Goal: Task Accomplishment & Management: Use online tool/utility

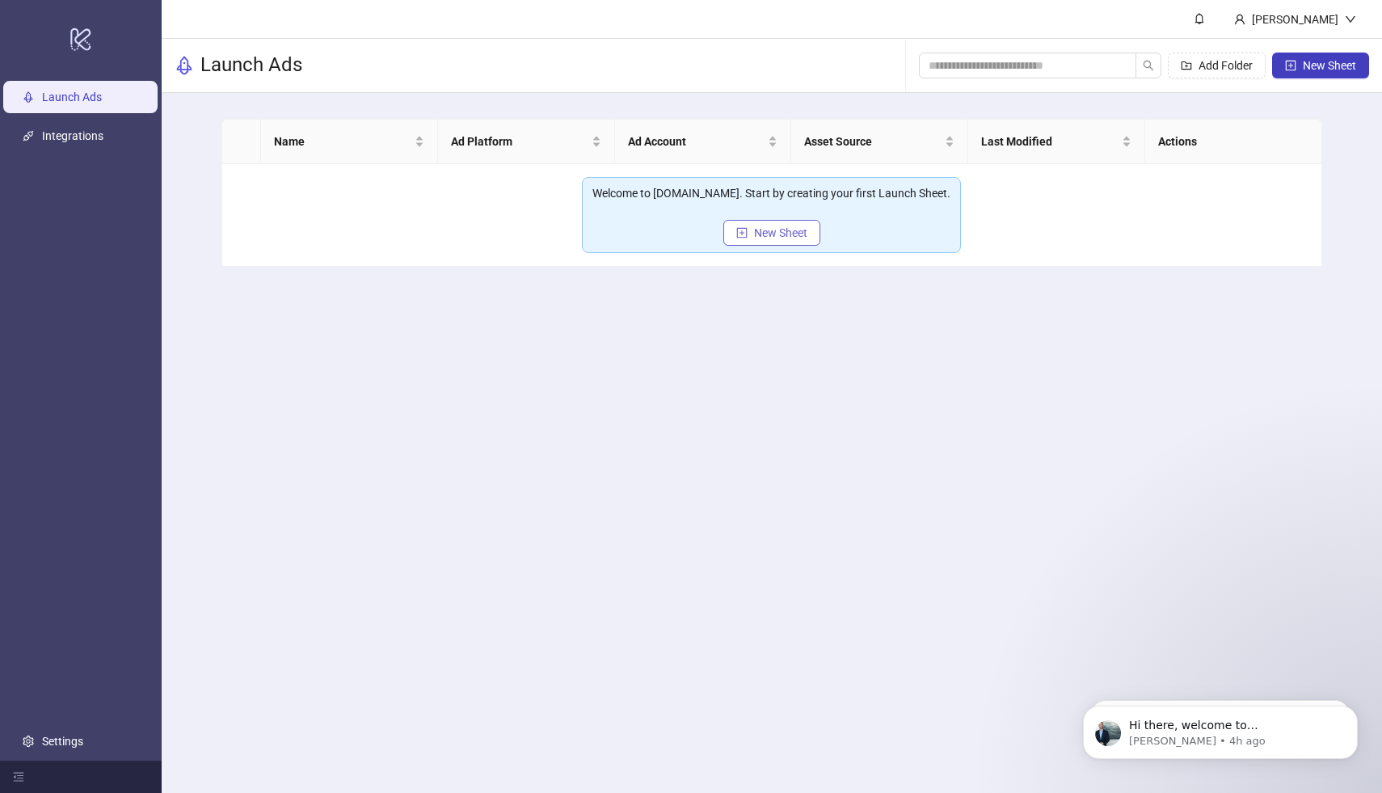
click at [764, 234] on span "New Sheet" at bounding box center [780, 232] width 53 height 13
type input "**********"
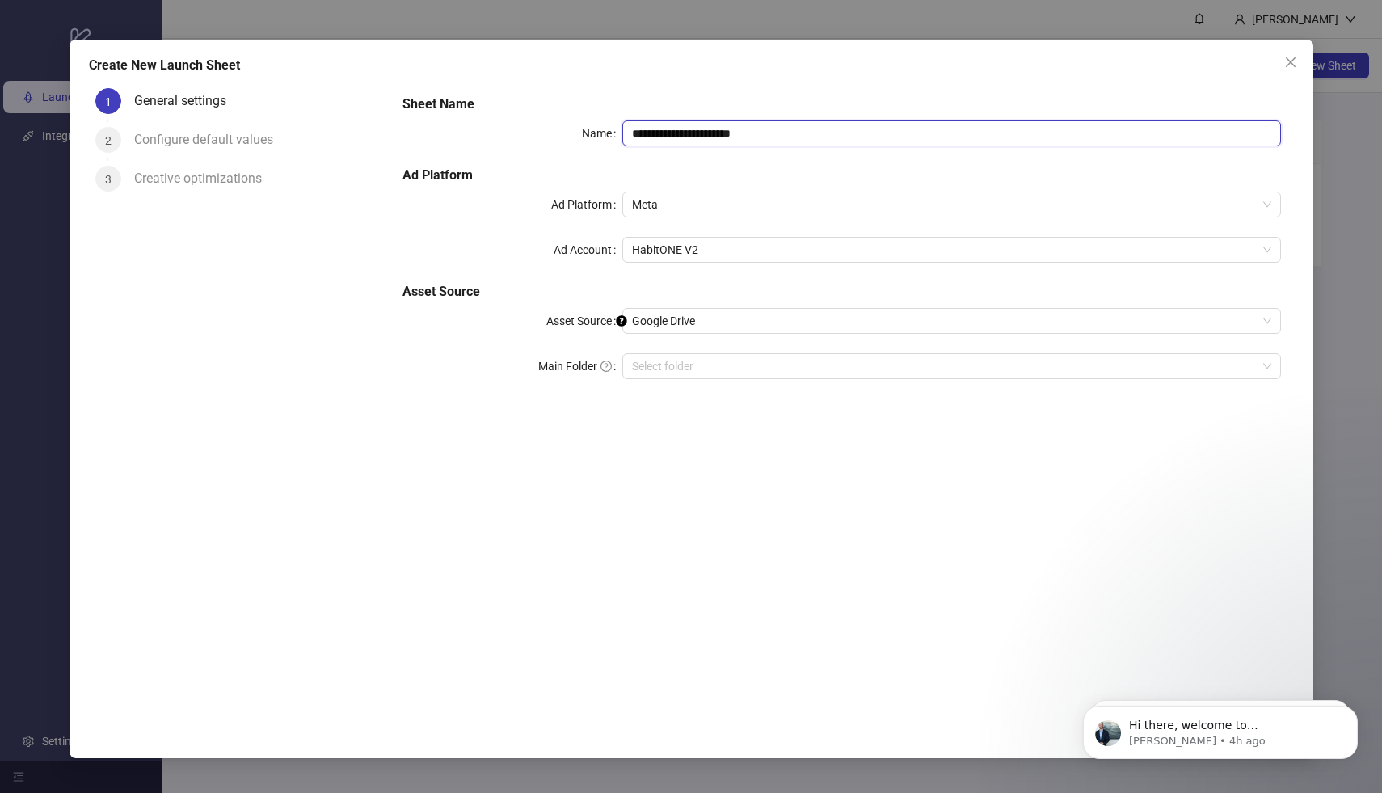
click at [809, 122] on input "**********" at bounding box center [951, 133] width 659 height 26
click at [809, 125] on input "**********" at bounding box center [951, 133] width 659 height 26
click at [712, 315] on span "Google Drive" at bounding box center [951, 321] width 639 height 24
click at [584, 439] on div "**********" at bounding box center [842, 394] width 904 height 625
click at [668, 374] on input "Main Folder" at bounding box center [944, 366] width 625 height 24
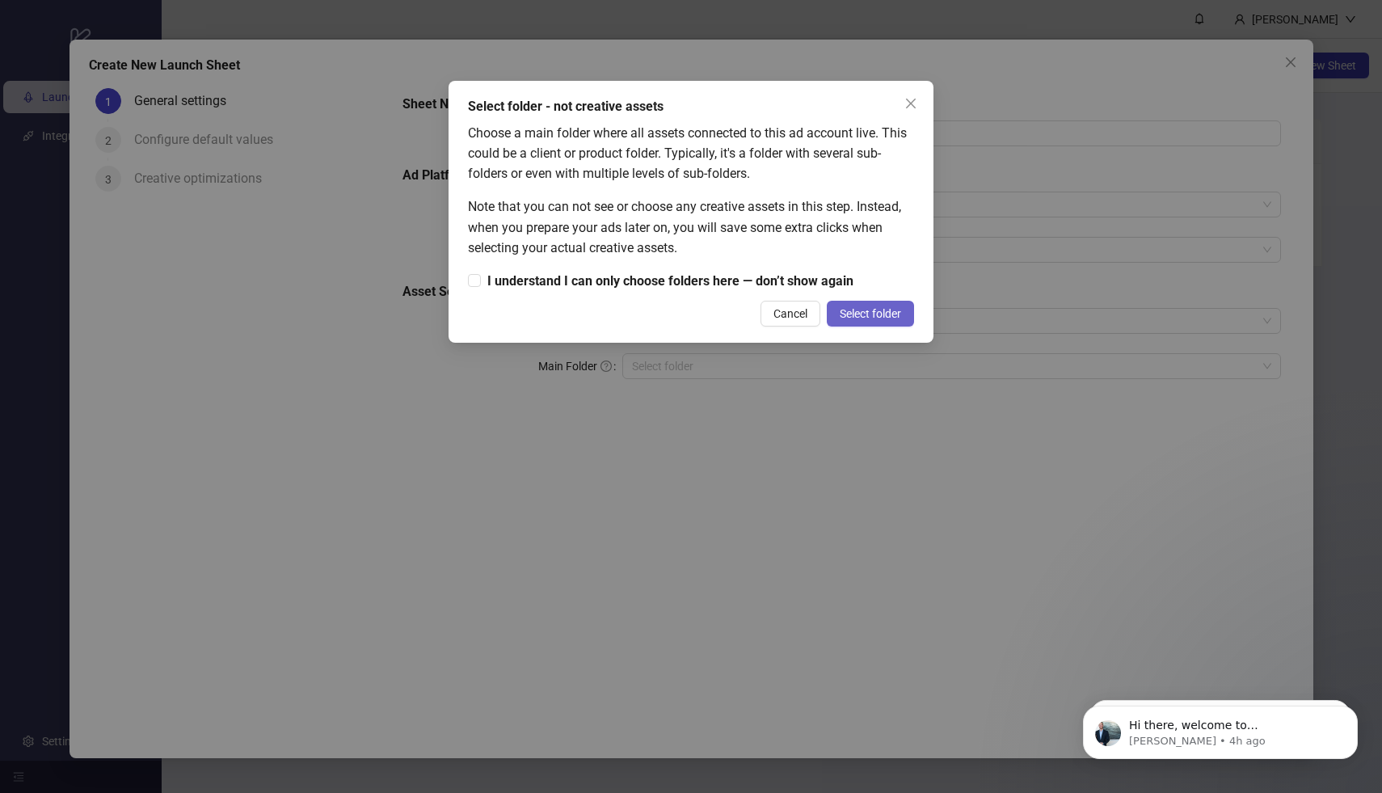
click at [863, 309] on span "Select folder" at bounding box center [870, 313] width 61 height 13
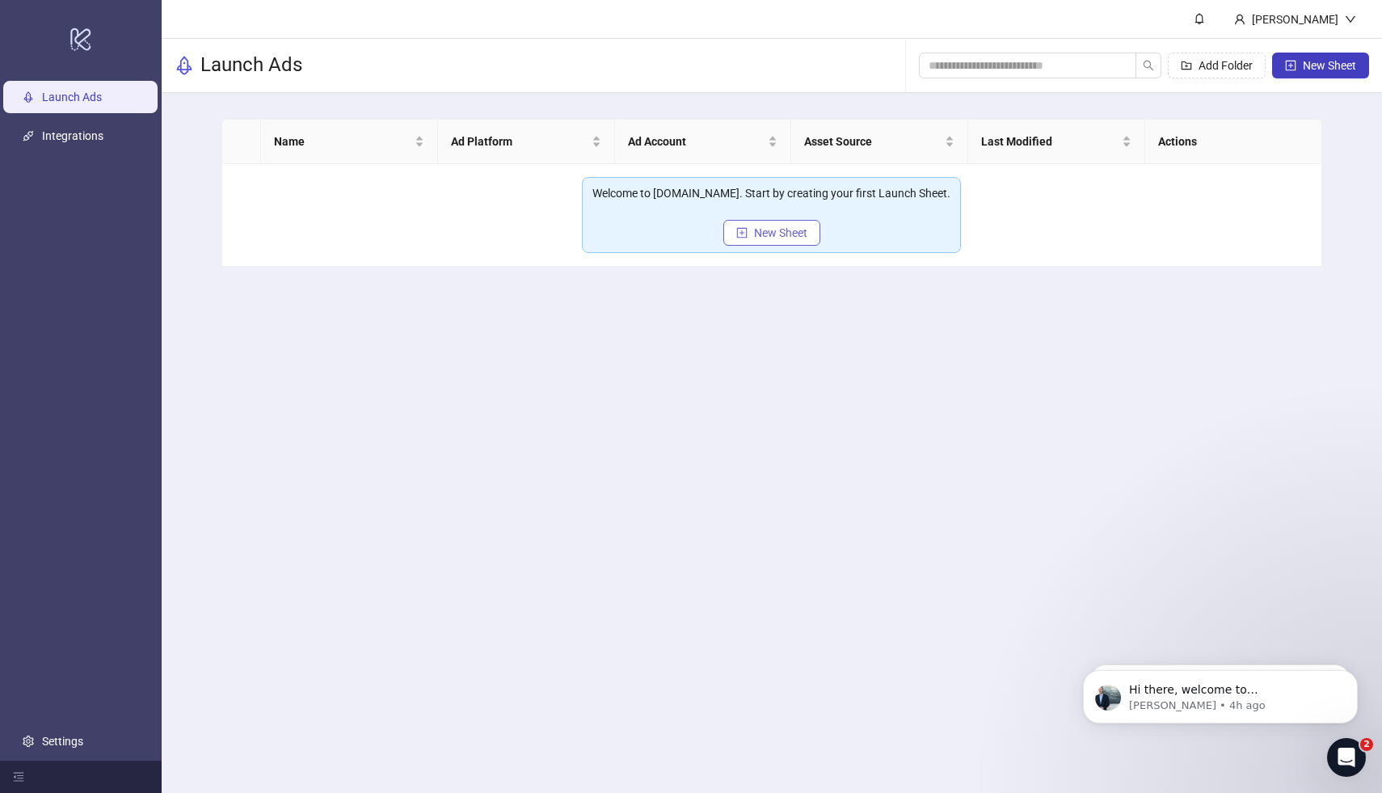
click at [745, 236] on icon "plus-square" at bounding box center [742, 232] width 11 height 11
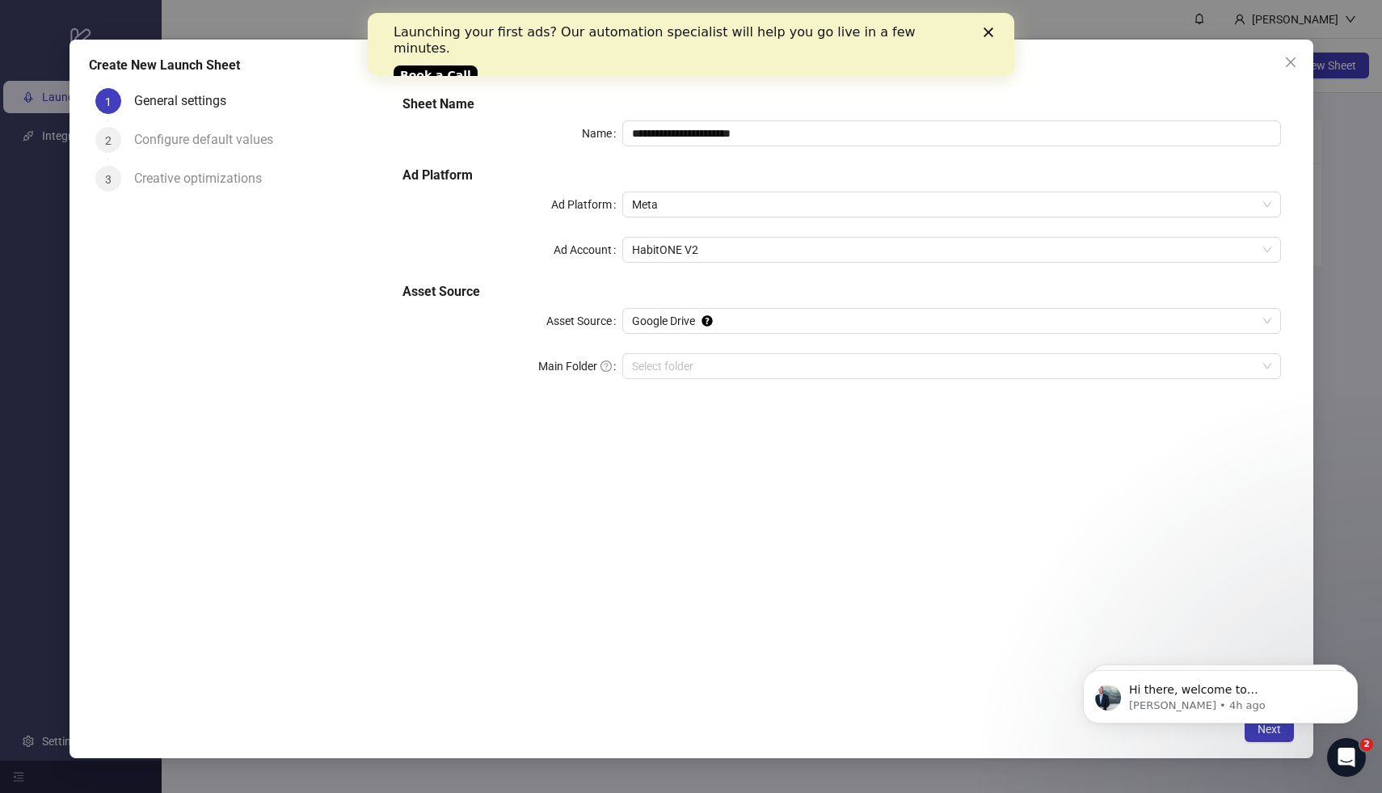
click at [994, 28] on div "Close" at bounding box center [992, 32] width 16 height 10
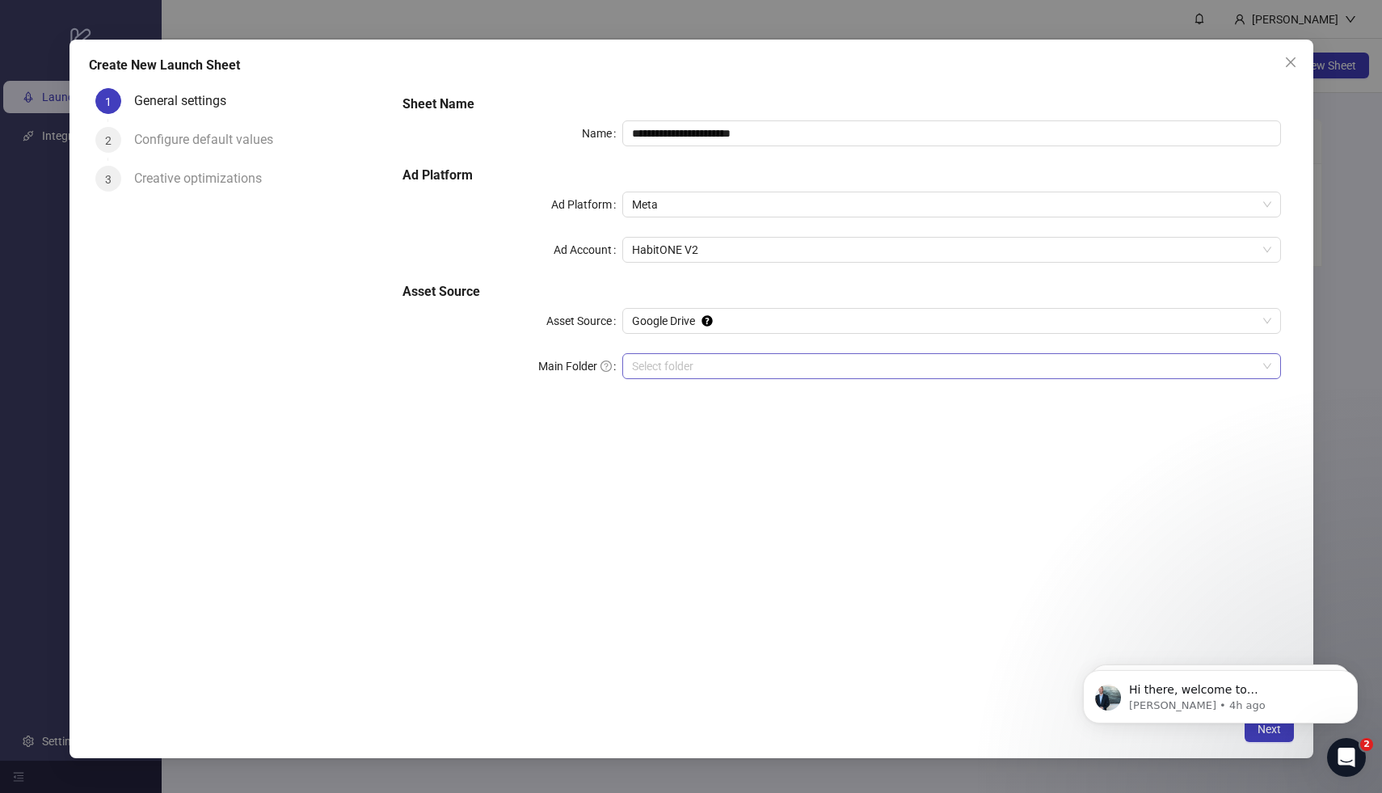
click at [746, 370] on input "Main Folder" at bounding box center [944, 366] width 625 height 24
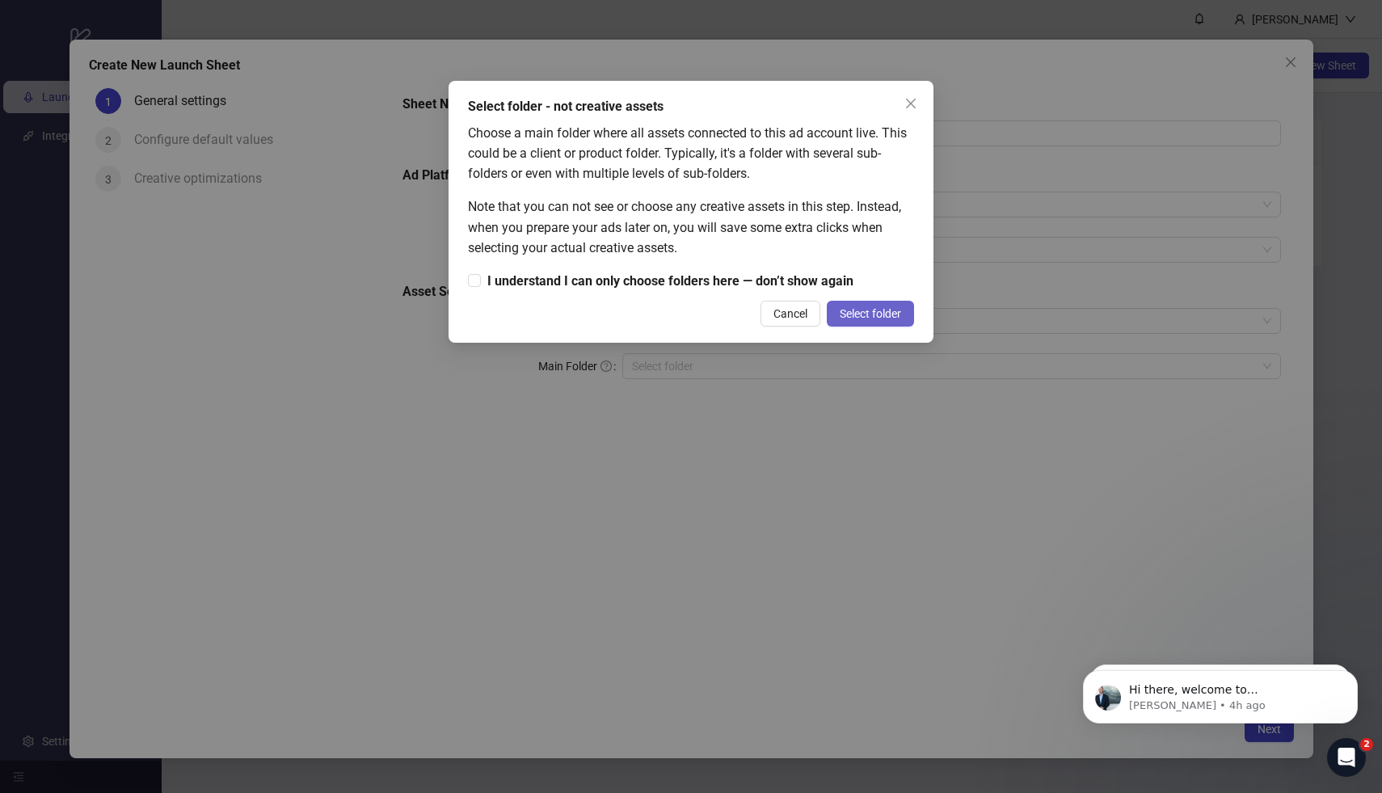
click at [853, 307] on span "Select folder" at bounding box center [870, 313] width 61 height 13
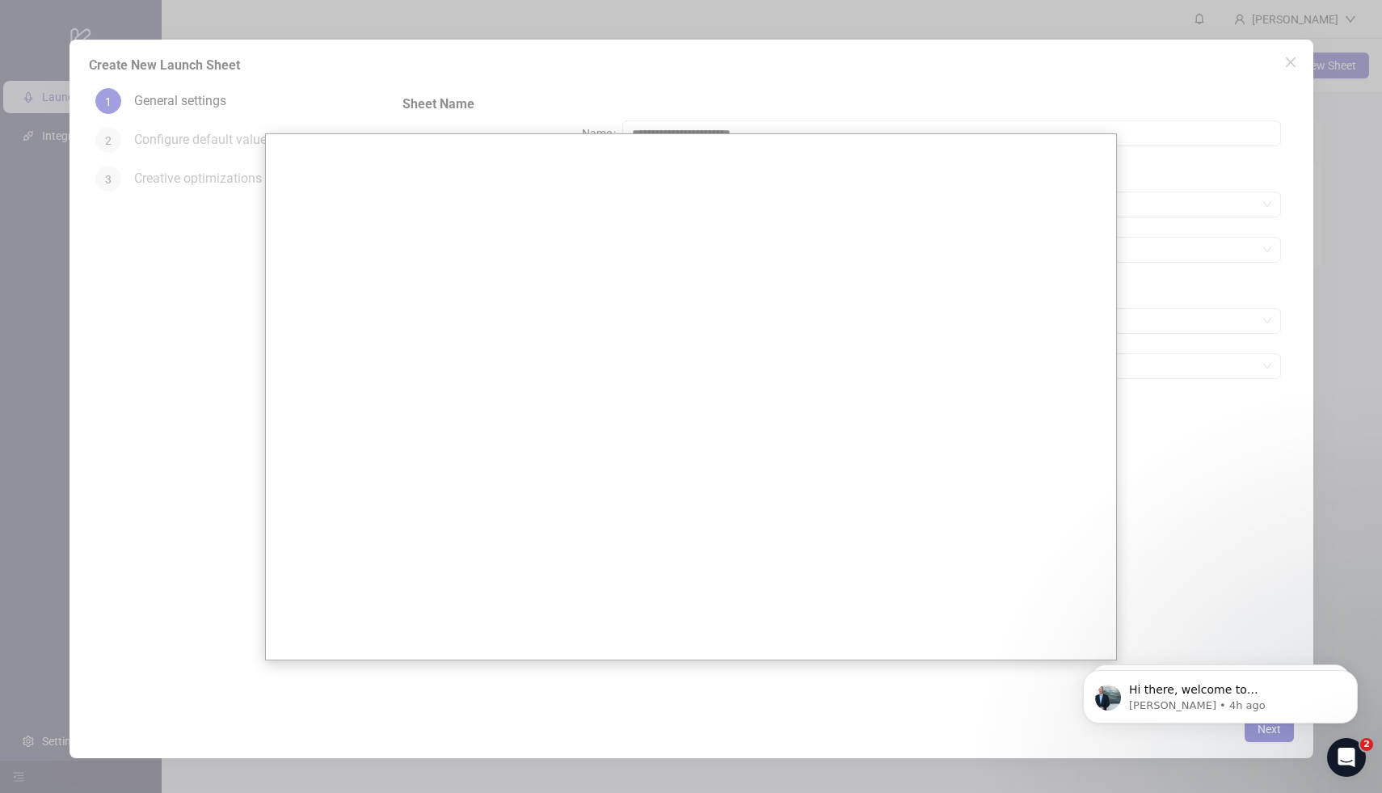
click at [1093, 60] on div at bounding box center [691, 458] width 1382 height 917
click at [1283, 57] on div at bounding box center [691, 458] width 1382 height 917
click at [1286, 57] on div at bounding box center [691, 458] width 1382 height 917
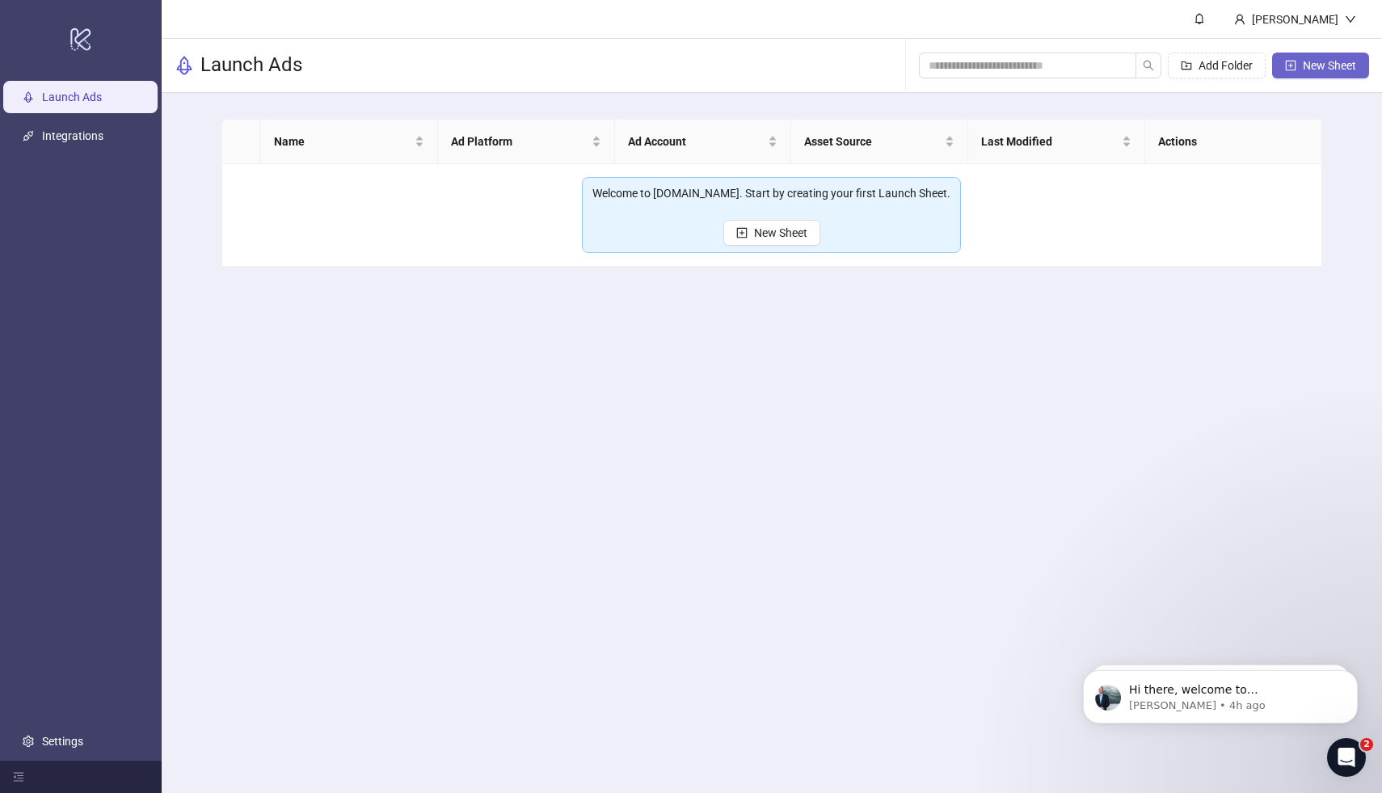
click at [1296, 69] on button "New Sheet" at bounding box center [1320, 66] width 97 height 26
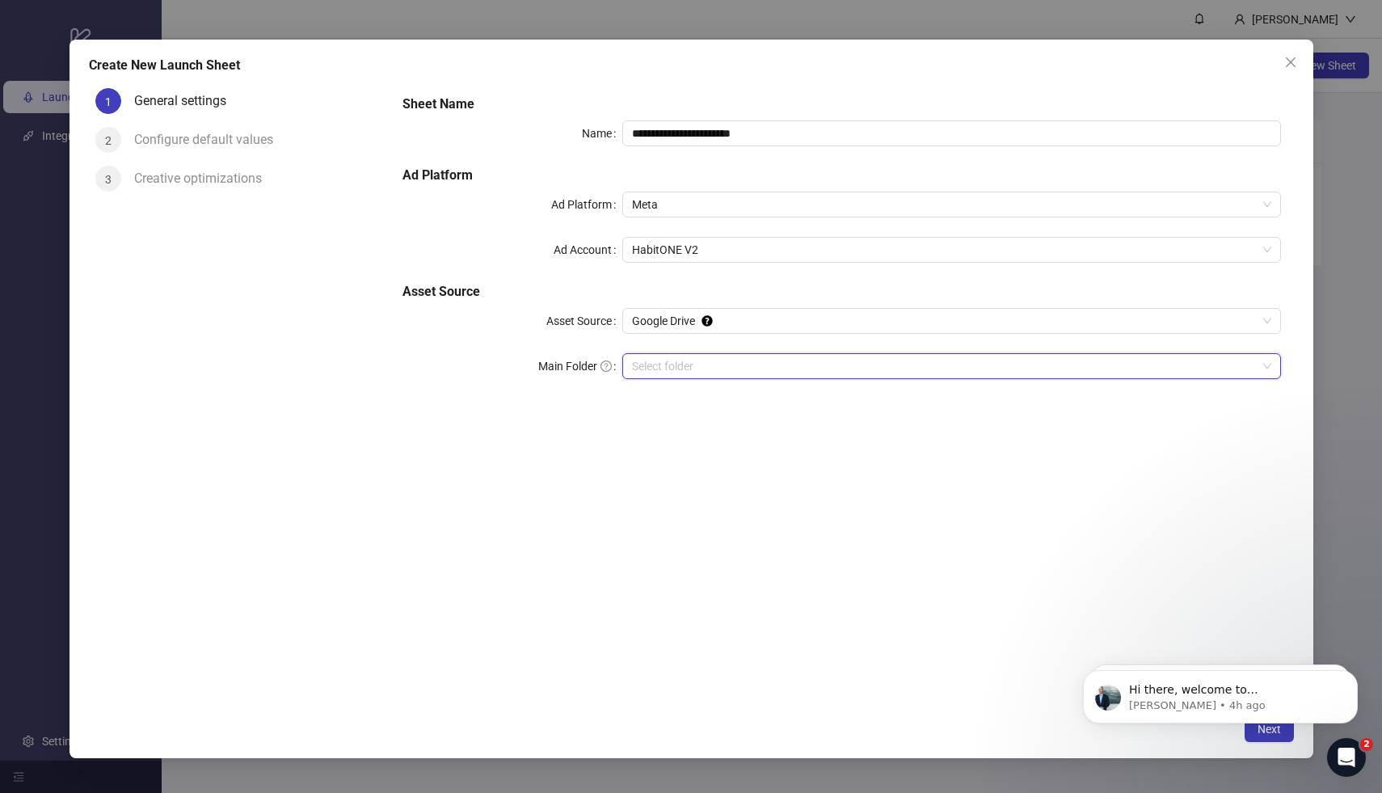
click at [668, 374] on input "Main Folder" at bounding box center [944, 366] width 625 height 24
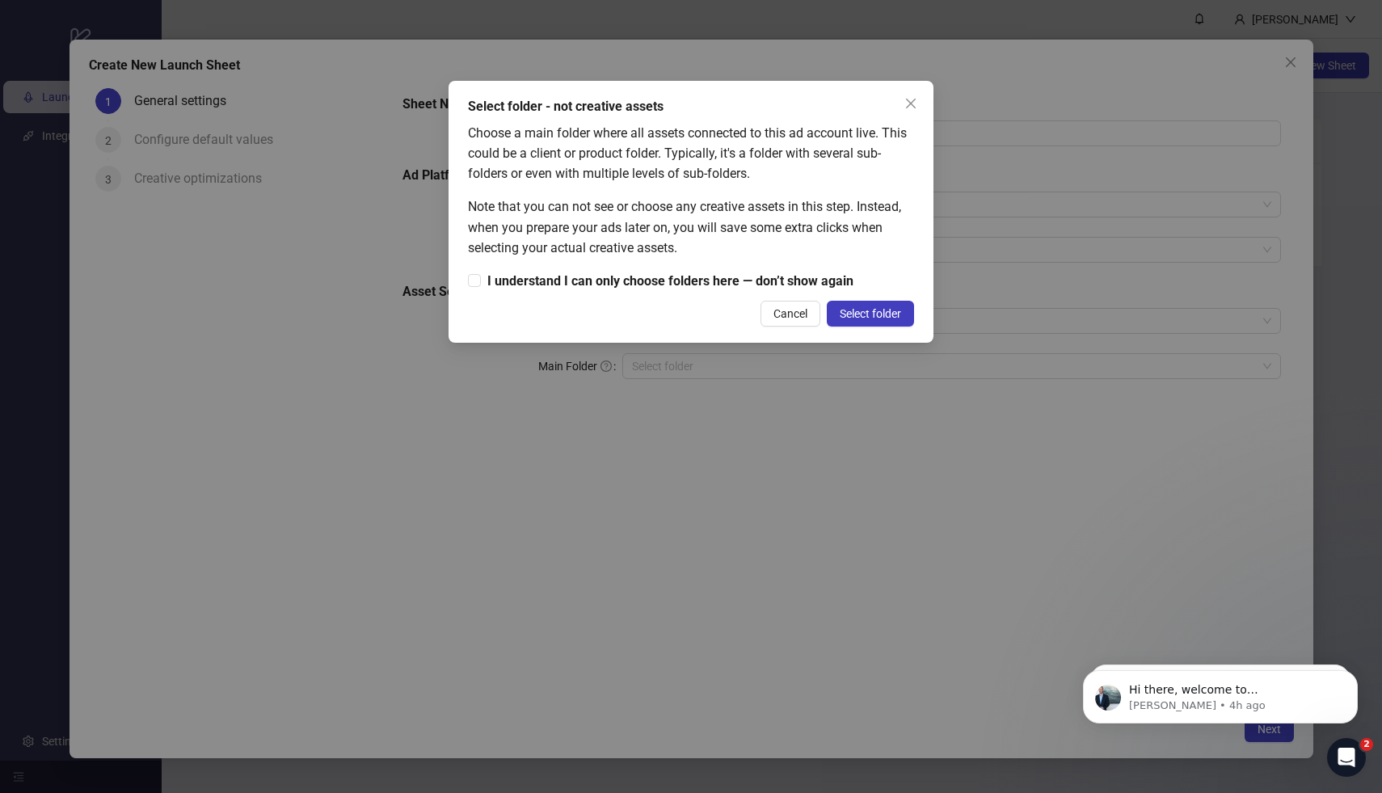
click at [803, 292] on div "Select folder - not creative assets Choose a main folder where all assets conne…" at bounding box center [691, 212] width 485 height 262
click at [805, 284] on span "I understand I can only choose folders here — don’t show again" at bounding box center [670, 281] width 379 height 20
click at [873, 313] on span "Select folder" at bounding box center [870, 313] width 61 height 13
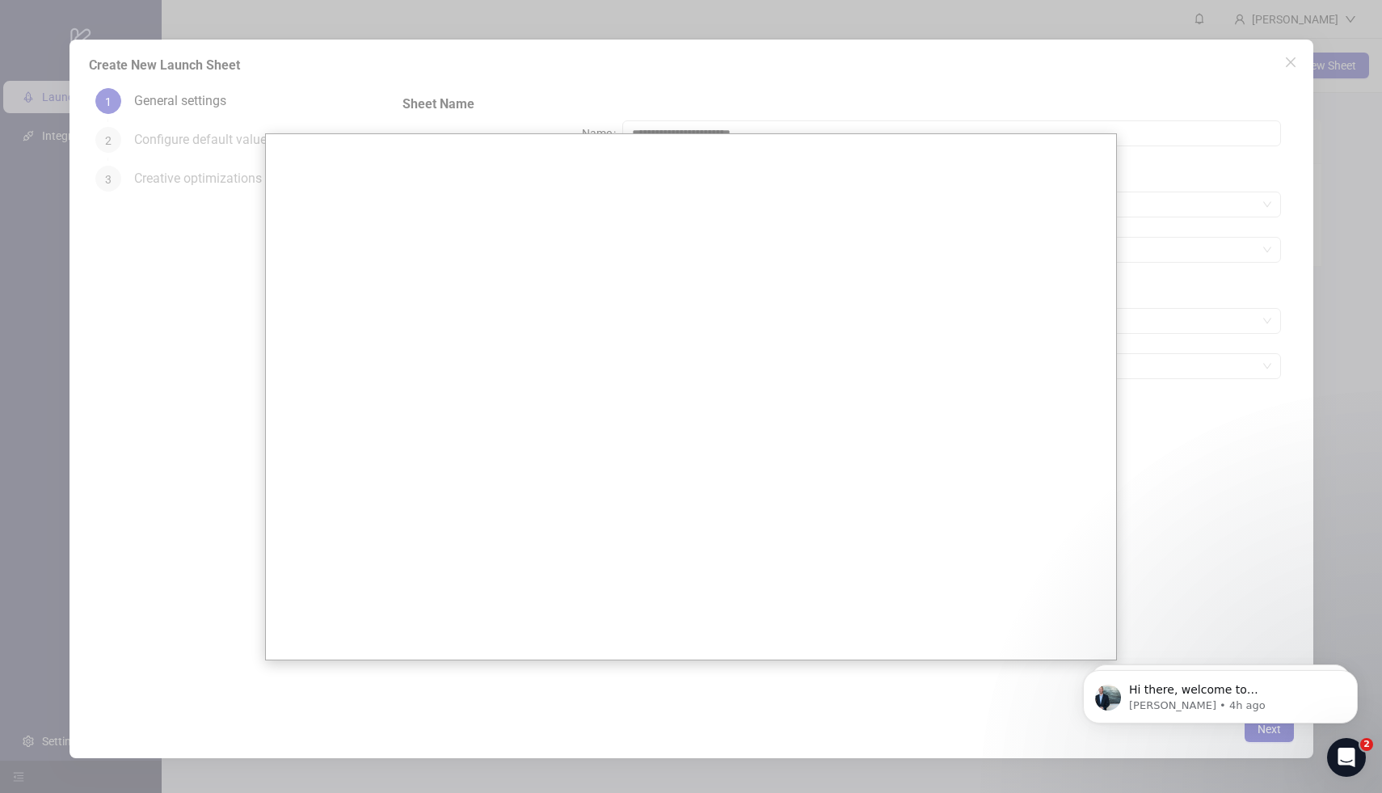
click at [1179, 145] on body "**********" at bounding box center [691, 396] width 1382 height 793
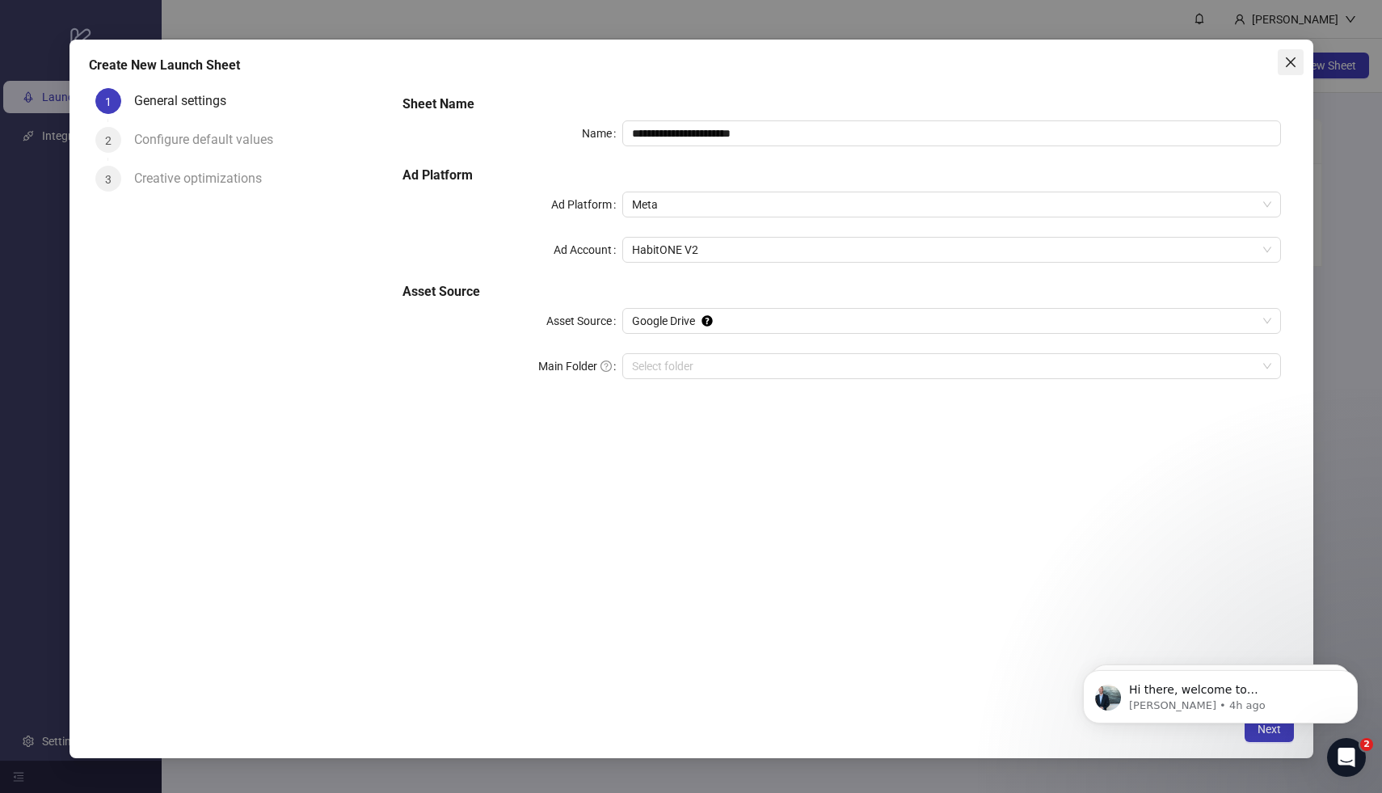
click at [1281, 64] on span "Close" at bounding box center [1291, 62] width 26 height 13
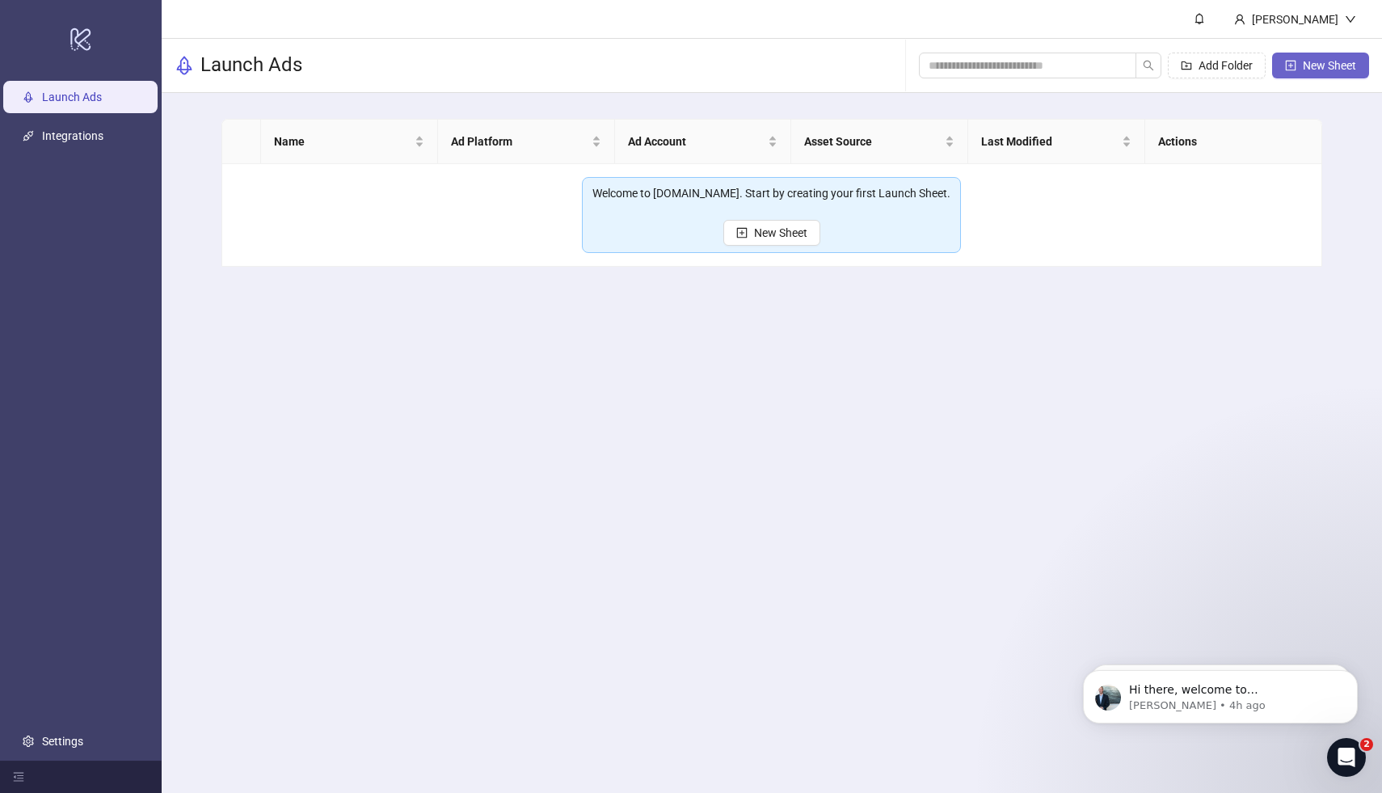
click at [1286, 64] on icon "plus-square" at bounding box center [1290, 65] width 11 height 11
type input "**********"
click at [1214, 63] on span "Add Folder" at bounding box center [1226, 65] width 54 height 13
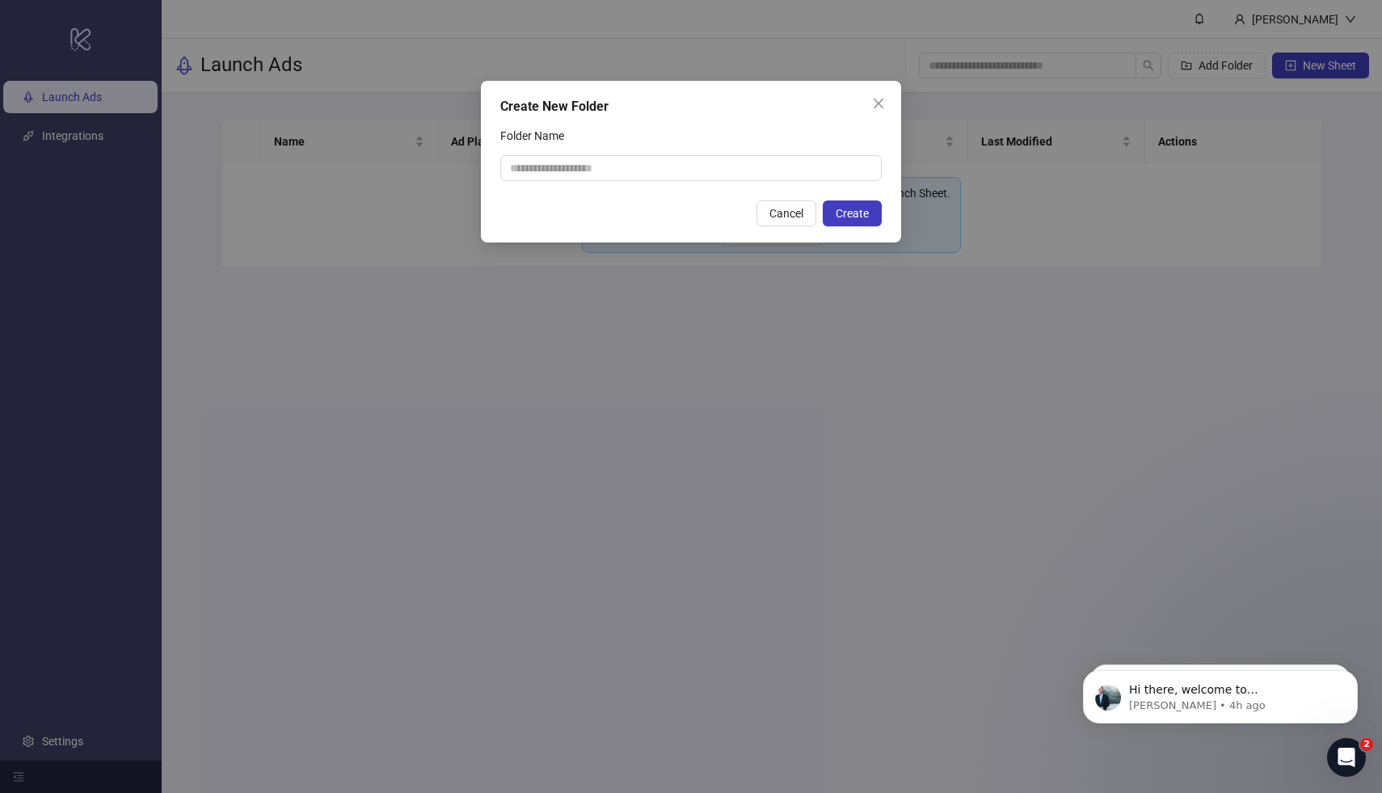
click at [832, 186] on div "Create New Folder Folder Name Cancel Create" at bounding box center [691, 162] width 420 height 162
click at [832, 175] on input "Folder Name" at bounding box center [690, 168] width 381 height 26
type input "*"
type input "****"
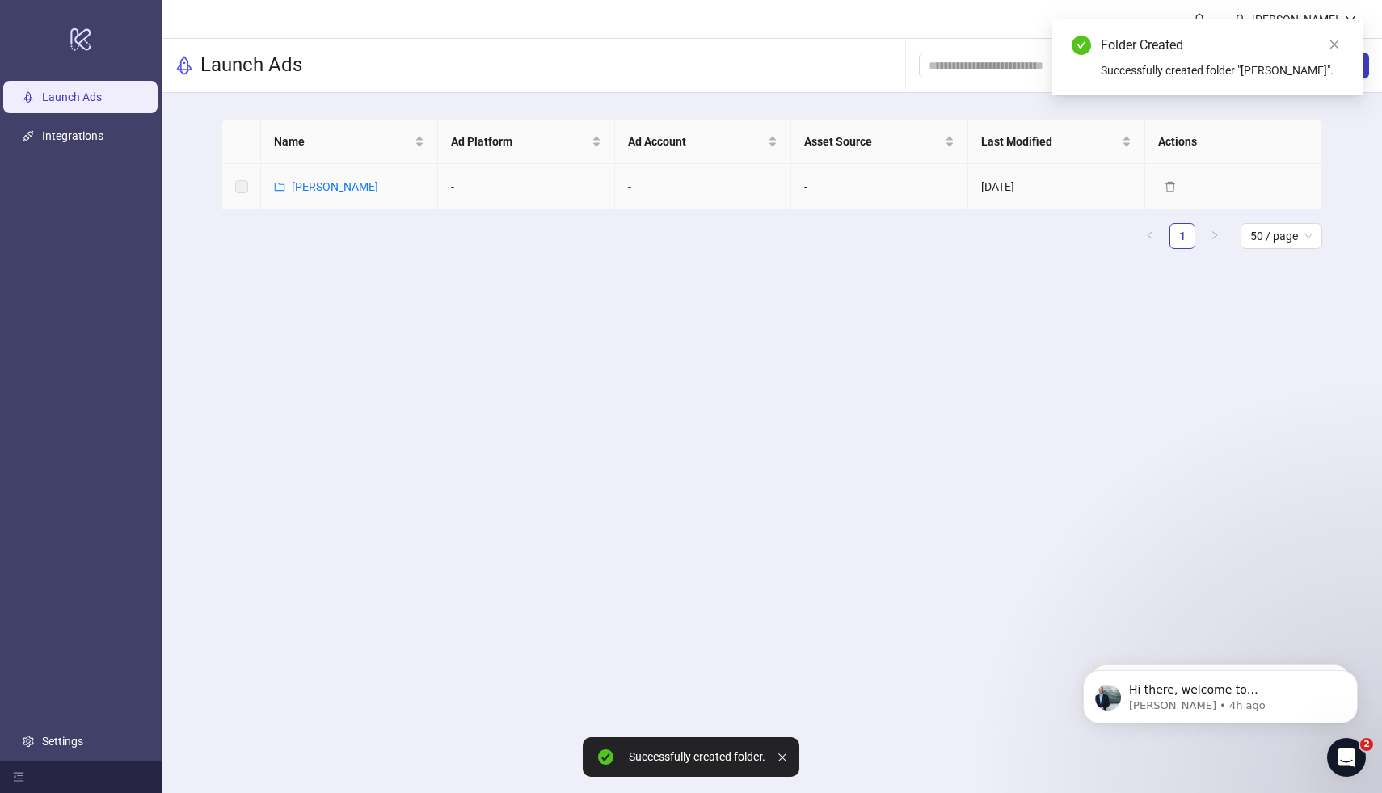
click at [290, 189] on div "[PERSON_NAME]" at bounding box center [326, 187] width 104 height 18
click at [300, 188] on link "[PERSON_NAME]" at bounding box center [335, 186] width 86 height 13
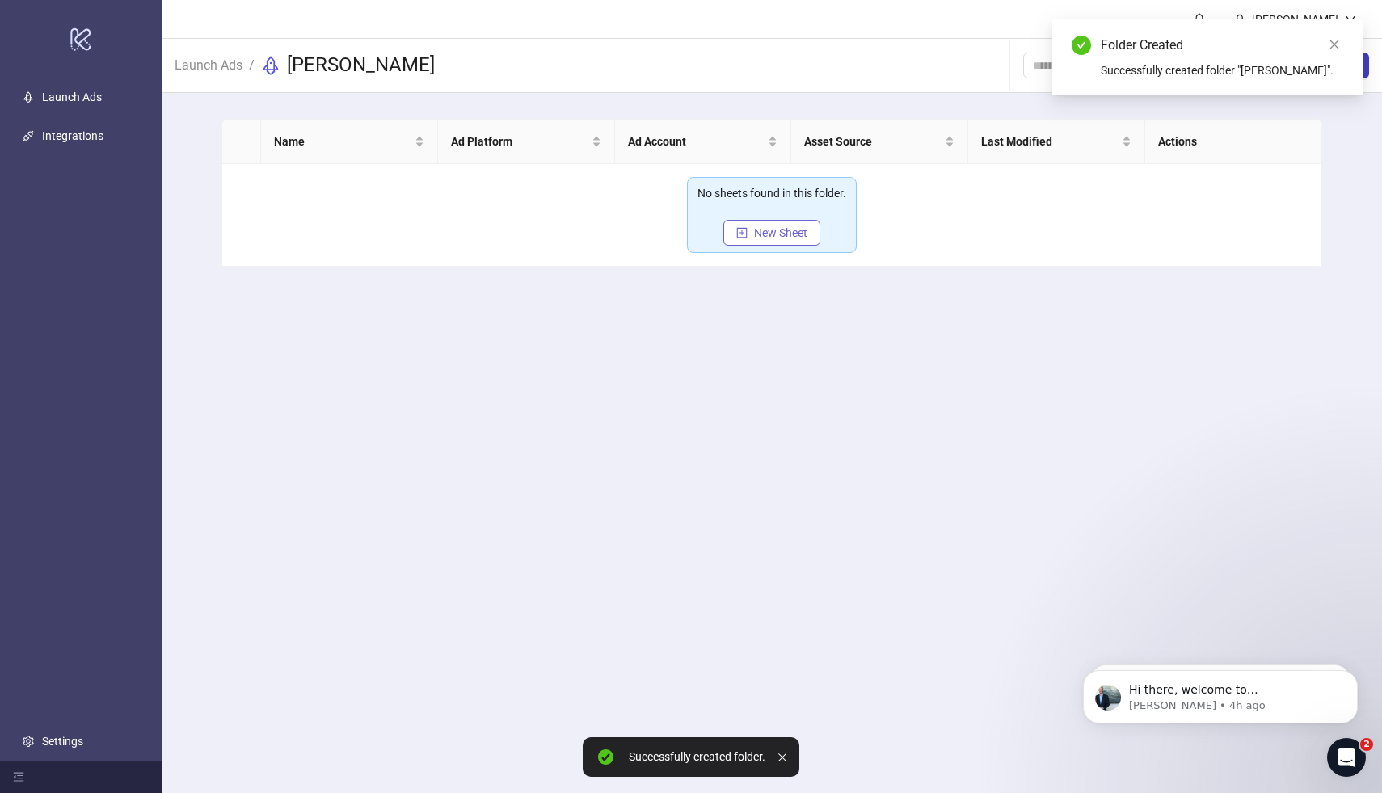
click at [771, 235] on span "New Sheet" at bounding box center [780, 232] width 53 height 13
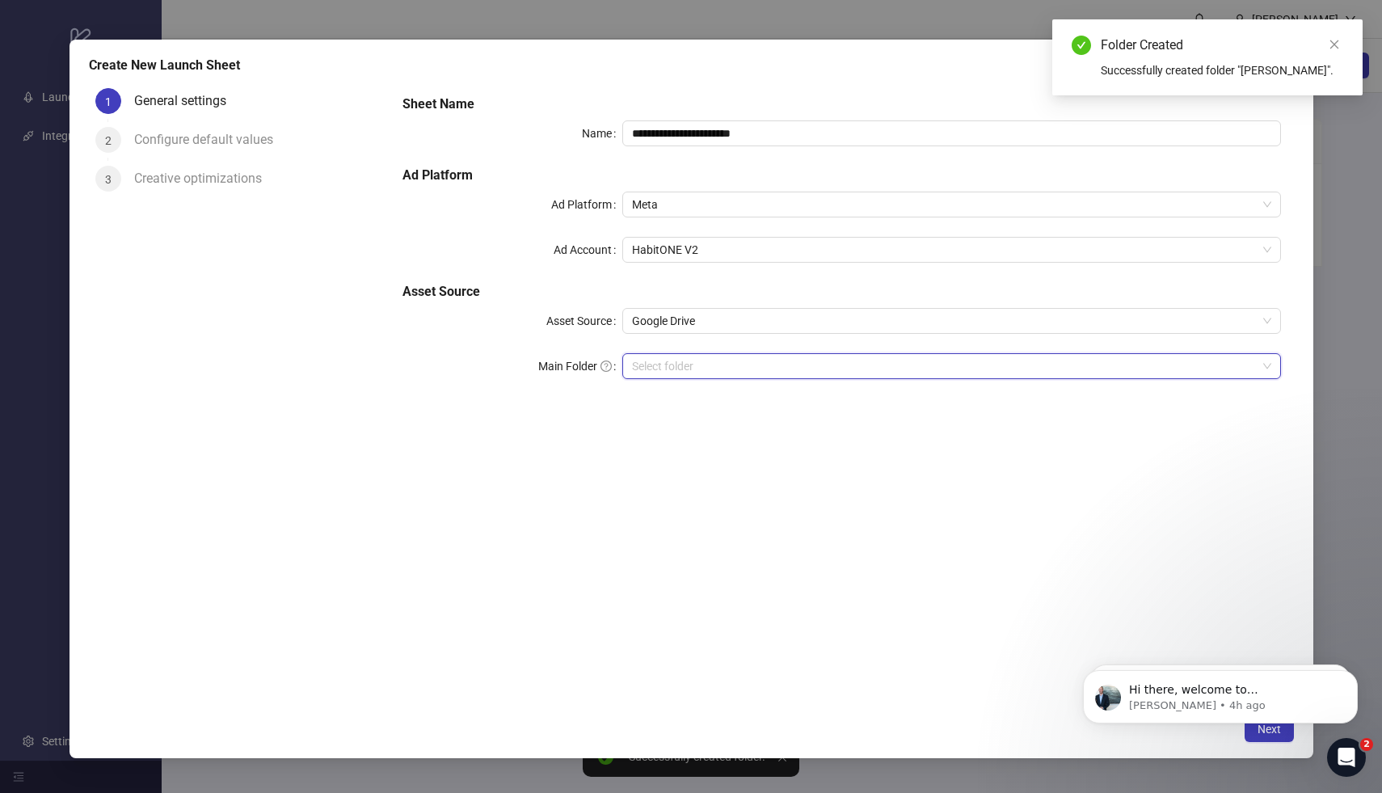
click at [800, 358] on input "Main Folder" at bounding box center [944, 366] width 625 height 24
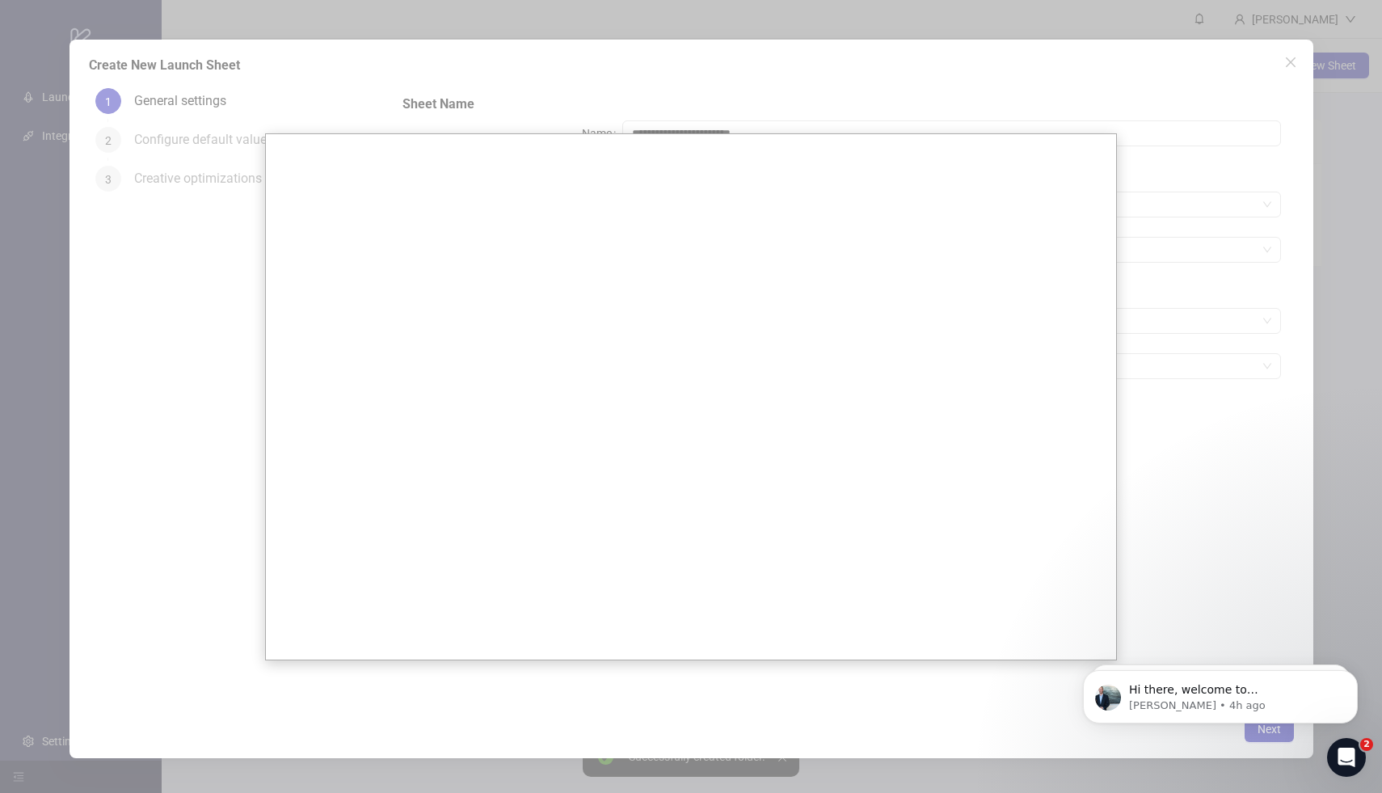
click at [1153, 187] on div at bounding box center [691, 396] width 1382 height 793
click at [636, 110] on div at bounding box center [691, 396] width 1382 height 793
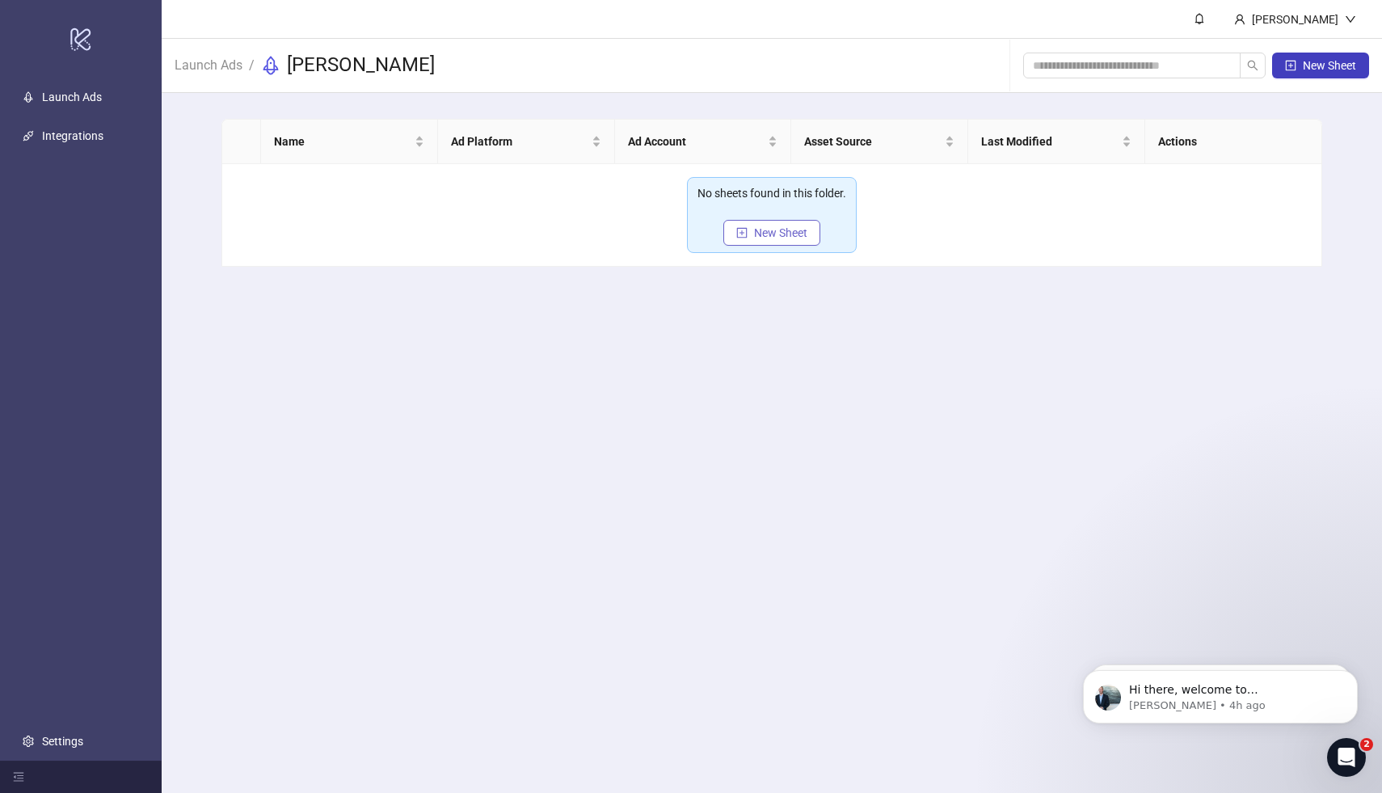
click at [763, 233] on span "New Sheet" at bounding box center [780, 232] width 53 height 13
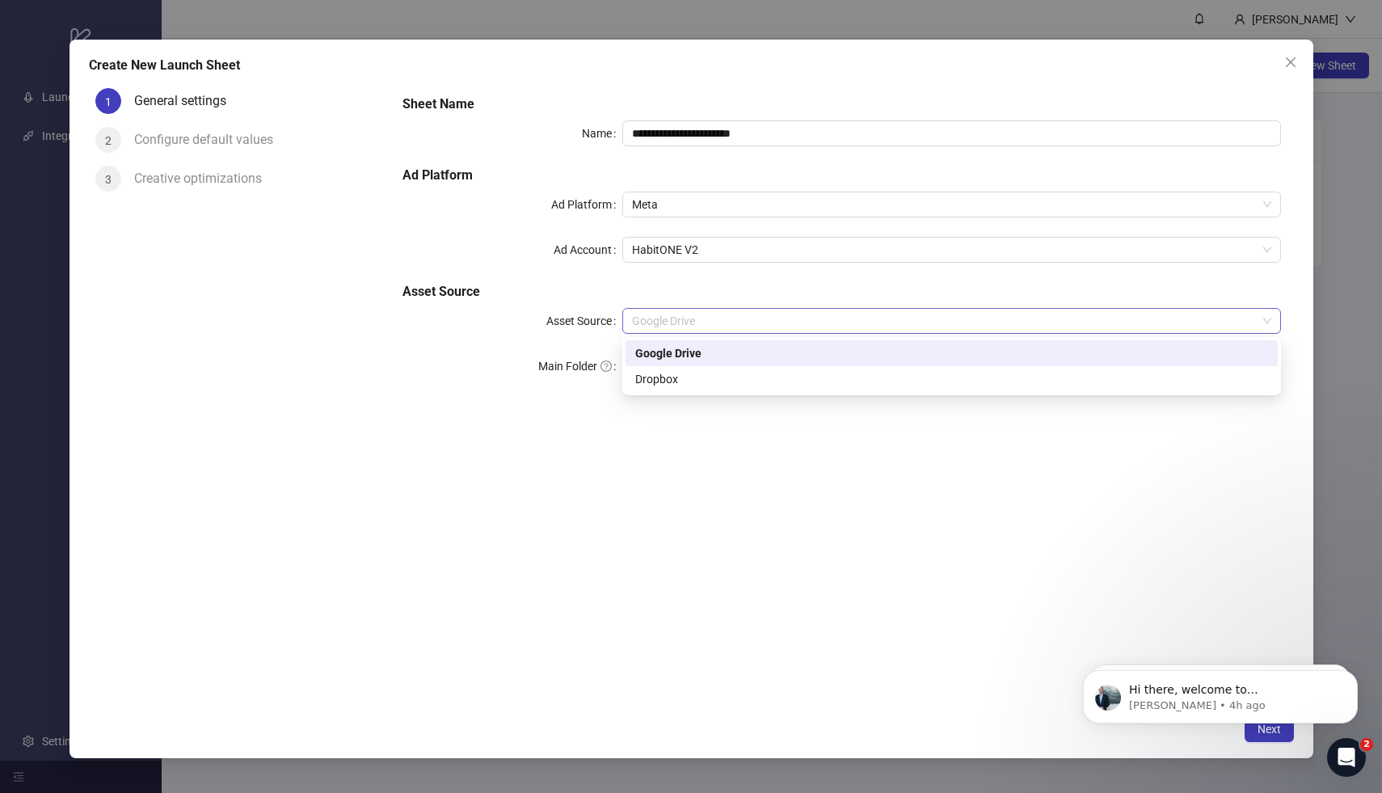
click at [786, 327] on span "Google Drive" at bounding box center [951, 321] width 639 height 24
click at [772, 375] on div "Dropbox" at bounding box center [951, 379] width 633 height 18
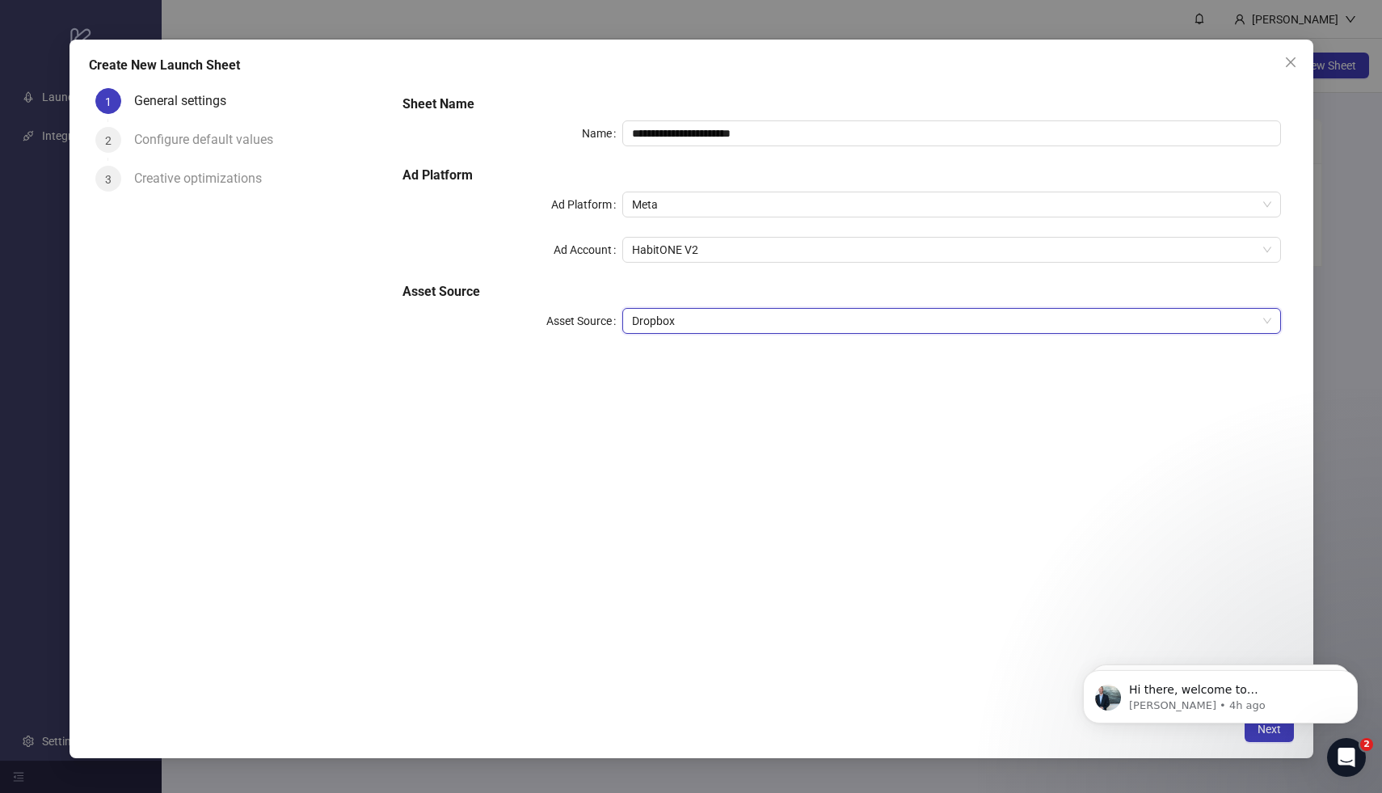
click at [778, 364] on form "**********" at bounding box center [842, 224] width 904 height 285
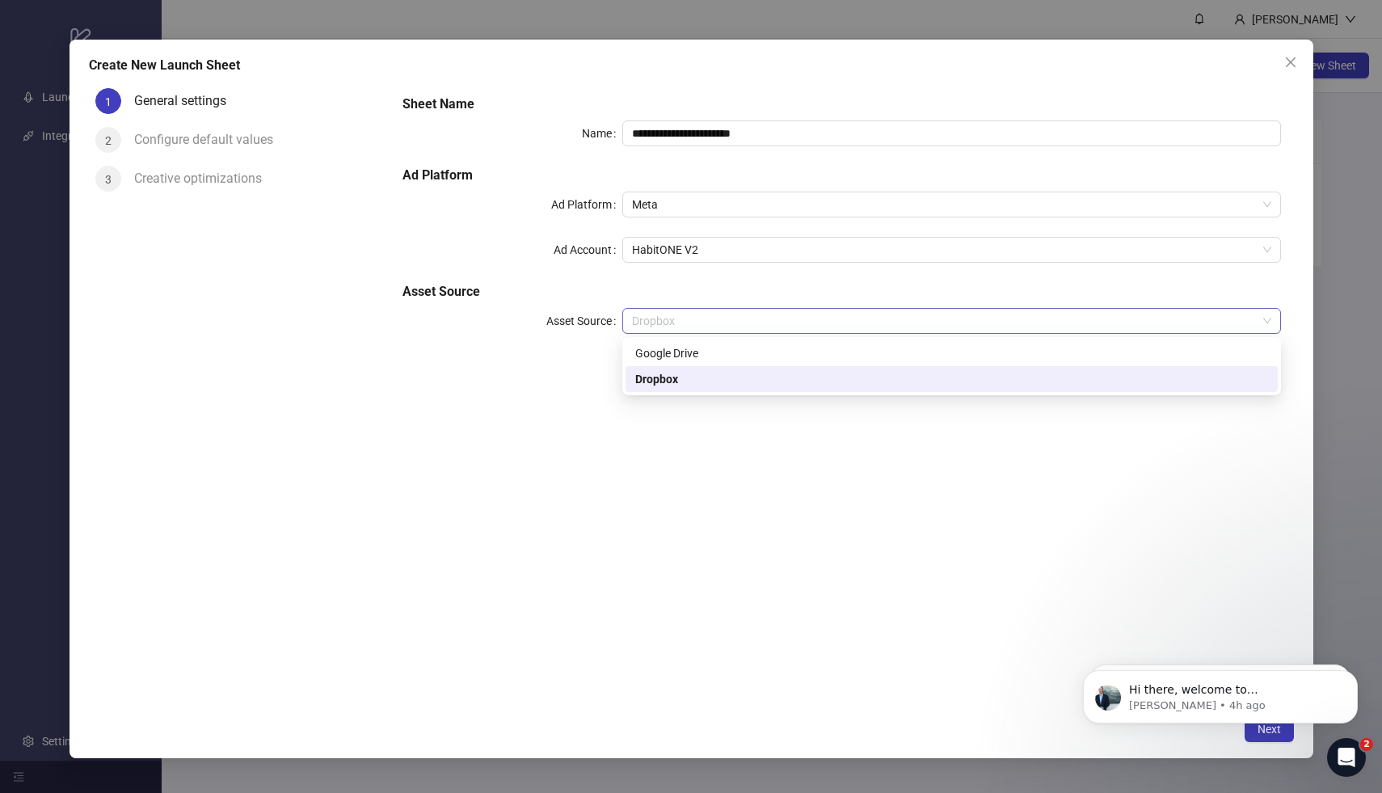
click at [789, 332] on span "Dropbox" at bounding box center [951, 321] width 639 height 24
click at [774, 364] on div "Google Drive" at bounding box center [952, 353] width 652 height 26
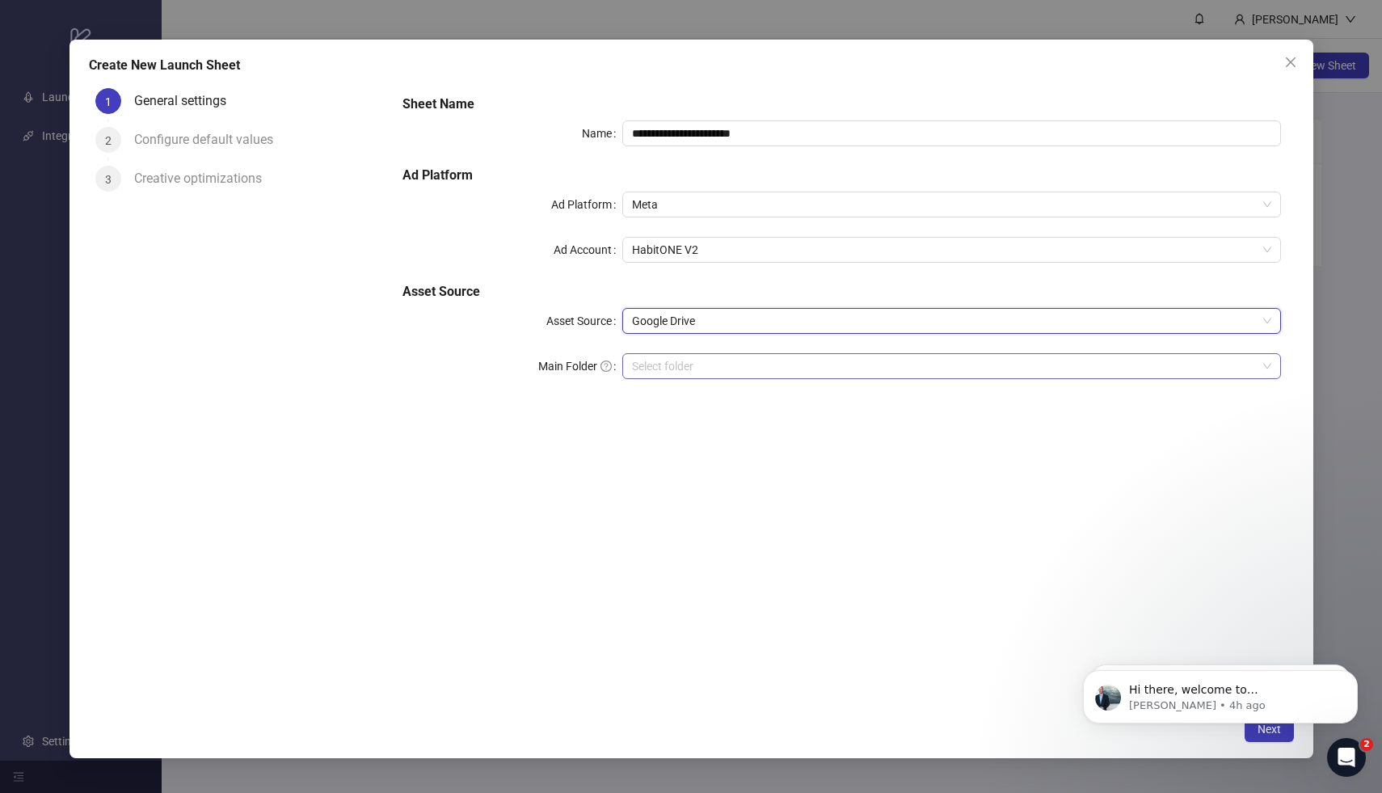
click at [773, 367] on input "Main Folder" at bounding box center [944, 366] width 625 height 24
